Goal: Complete application form

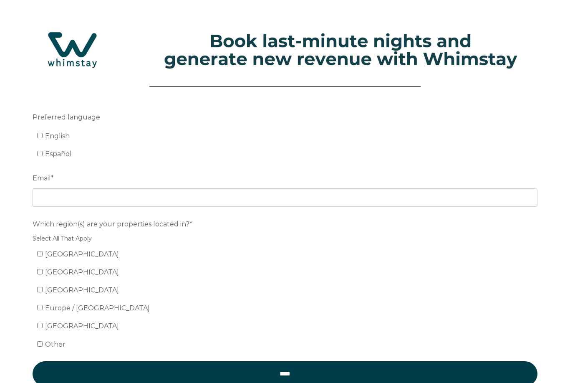
click at [38, 134] on input "English" at bounding box center [39, 135] width 5 height 5
checkbox input "true"
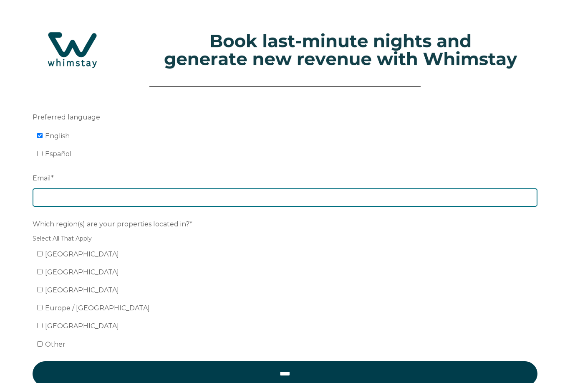
click at [128, 196] on input "Email *" at bounding box center [285, 197] width 505 height 18
type input "p"
type input "[EMAIL_ADDRESS][DOMAIN_NAME]"
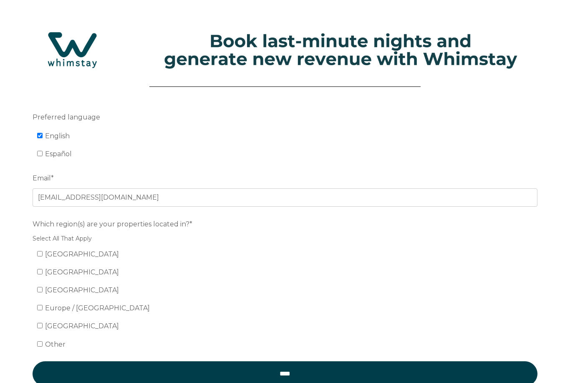
click at [41, 254] on input "[GEOGRAPHIC_DATA]" at bounding box center [39, 253] width 5 height 5
checkbox input "true"
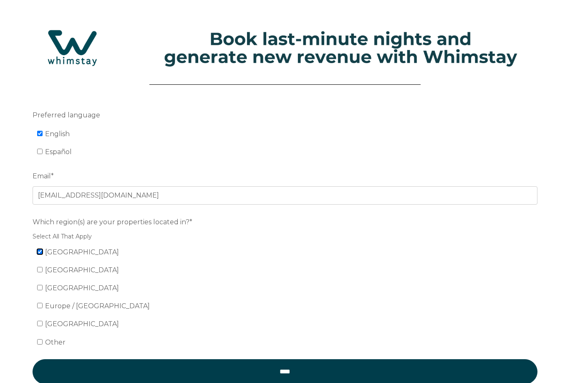
scroll to position [44, 0]
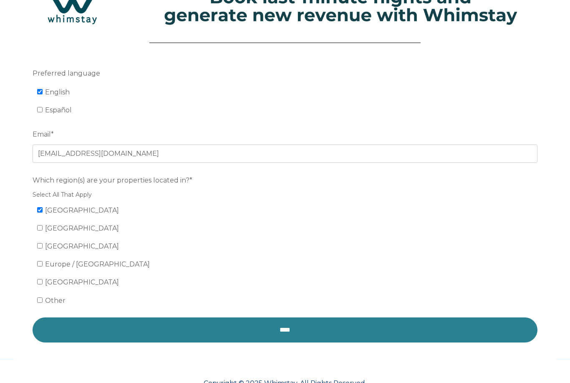
click at [290, 328] on input "****" at bounding box center [285, 329] width 505 height 25
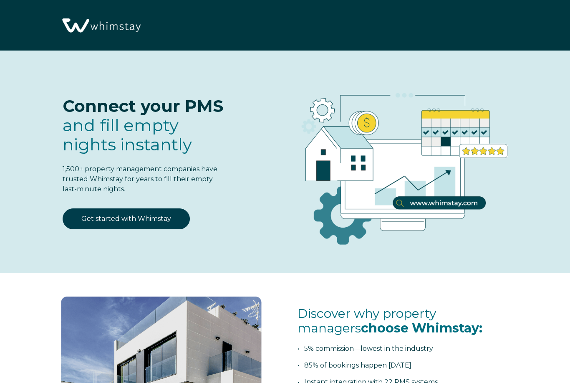
select select "US"
select select "Standard"
select select "US"
select select "Standard"
